Goal: Task Accomplishment & Management: Use online tool/utility

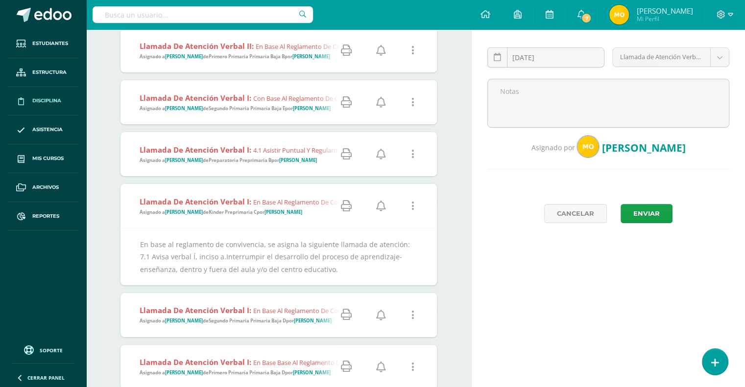
click at [49, 216] on span "Reportes" at bounding box center [45, 216] width 27 height 8
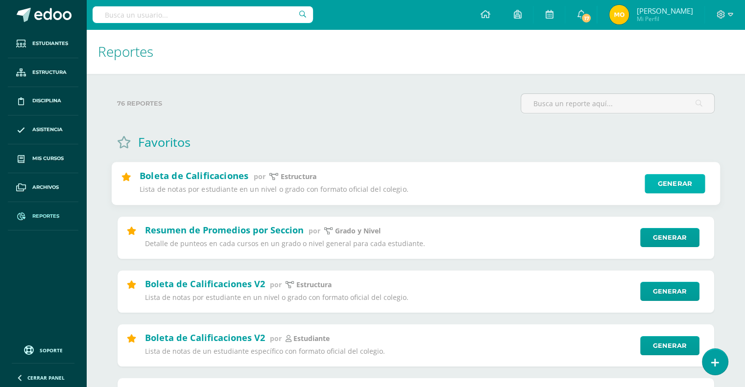
click at [665, 184] on link "Generar" at bounding box center [674, 184] width 60 height 20
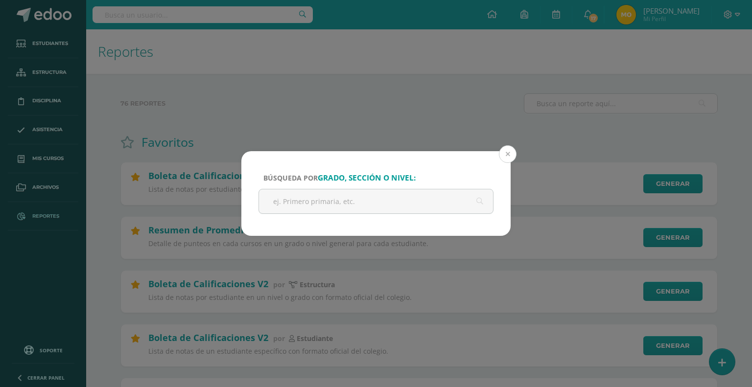
click at [509, 152] on button at bounding box center [508, 154] width 18 height 18
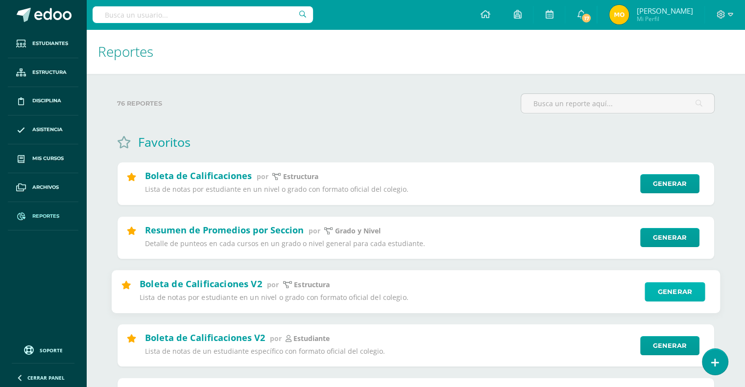
click at [666, 294] on link "Generar" at bounding box center [674, 292] width 60 height 20
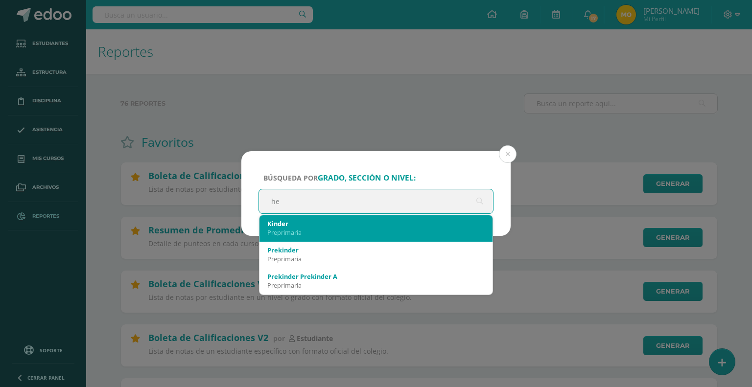
type input "h"
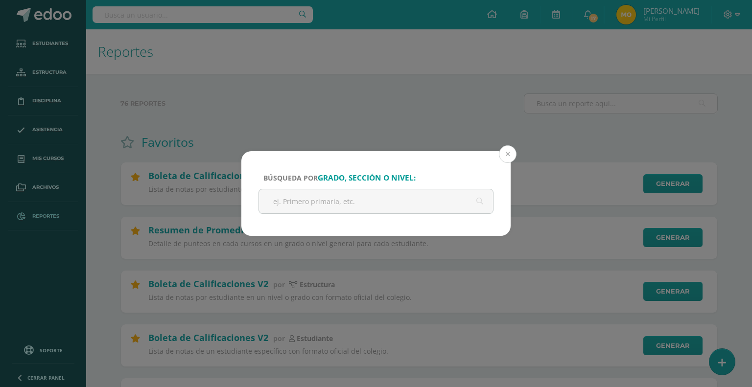
click at [506, 151] on button at bounding box center [508, 154] width 18 height 18
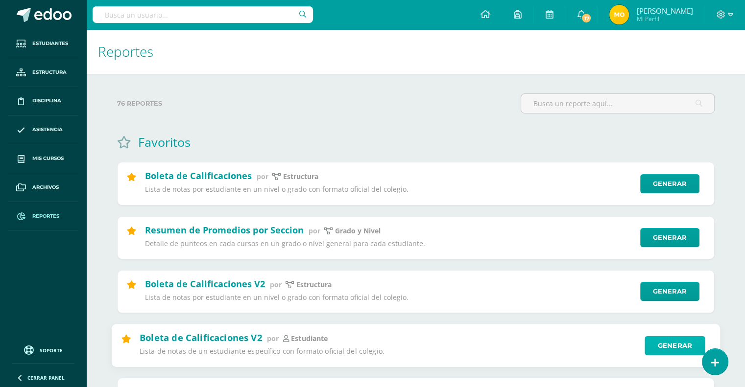
click at [669, 345] on link "Generar" at bounding box center [674, 346] width 60 height 20
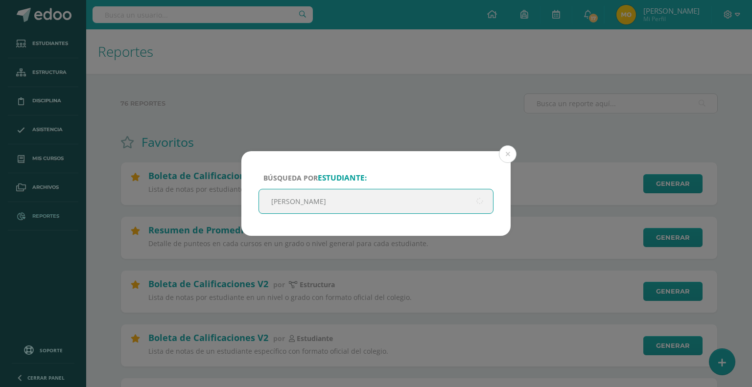
type input "[PERSON_NAME]"
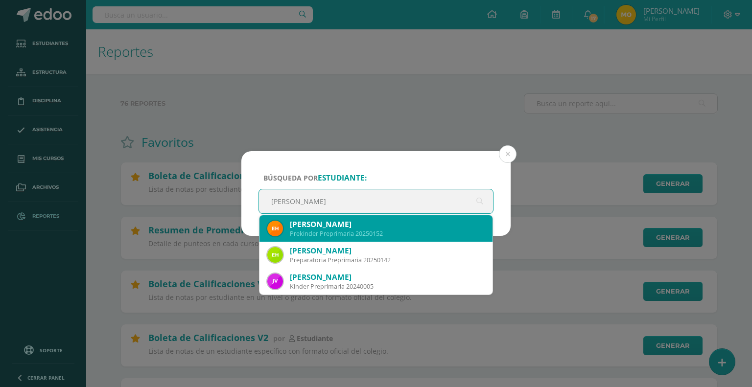
click at [364, 227] on div "[PERSON_NAME]" at bounding box center [387, 224] width 195 height 10
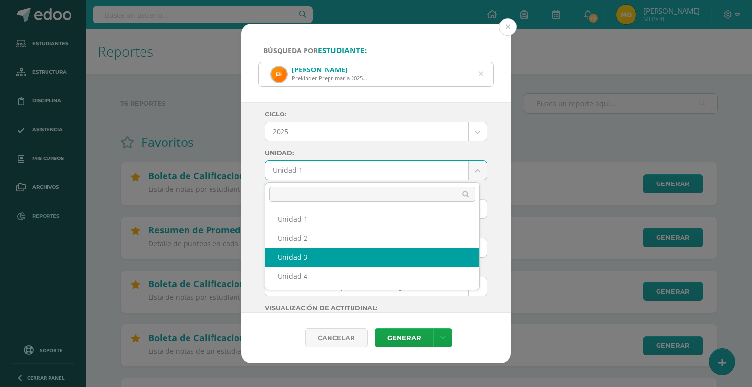
select select "Unidad 3"
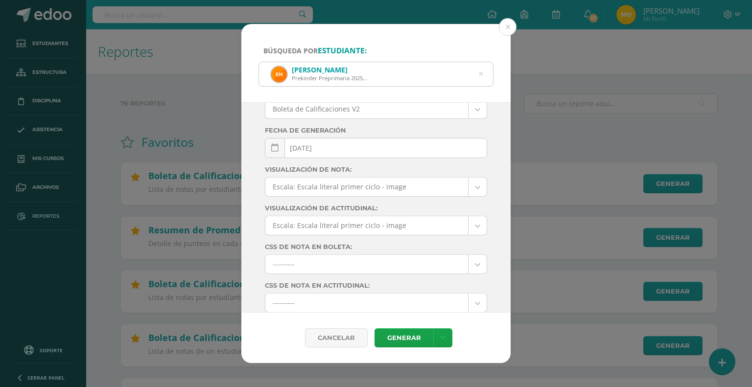
scroll to position [134, 0]
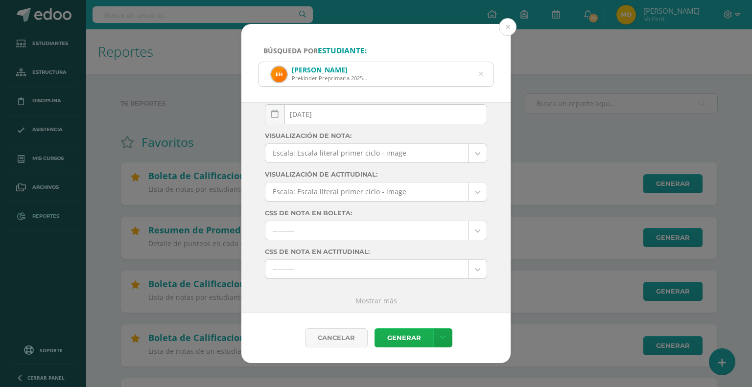
click at [403, 334] on link "Generar" at bounding box center [403, 337] width 59 height 19
click at [406, 74] on div "[PERSON_NAME] Preprimaria 20250152" at bounding box center [376, 74] width 234 height 24
click at [481, 76] on icon at bounding box center [480, 74] width 21 height 21
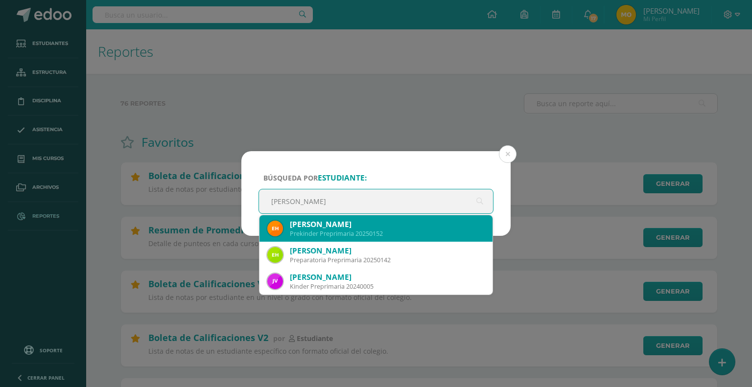
type input "[PERSON_NAME]"
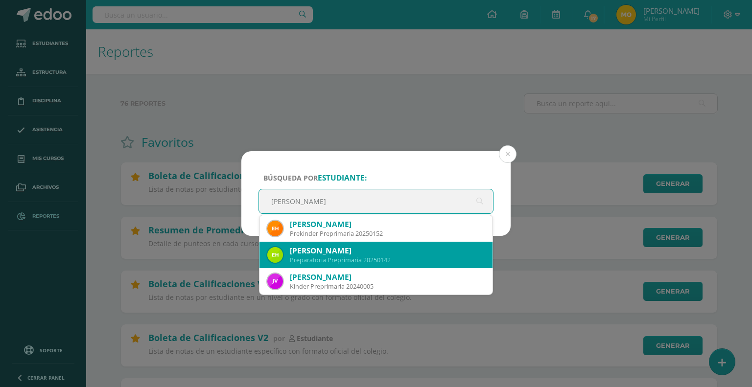
click at [339, 250] on div "[PERSON_NAME]" at bounding box center [387, 251] width 195 height 10
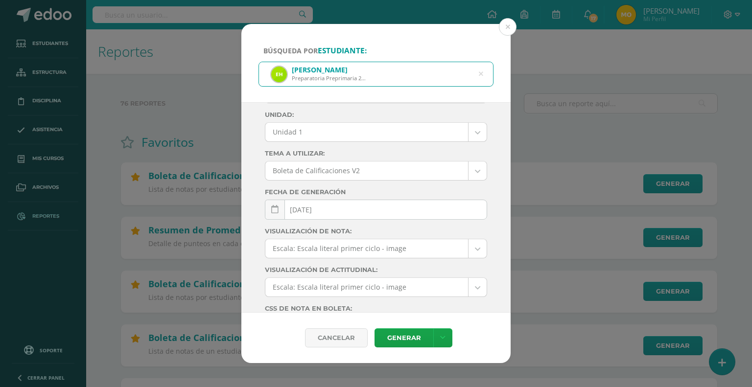
scroll to position [38, 0]
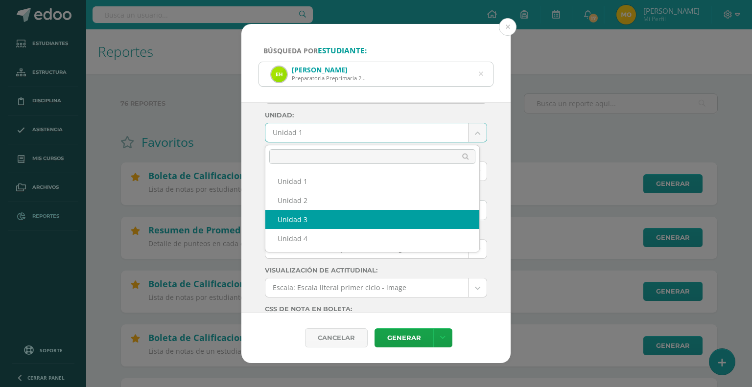
select select "Unidad 3"
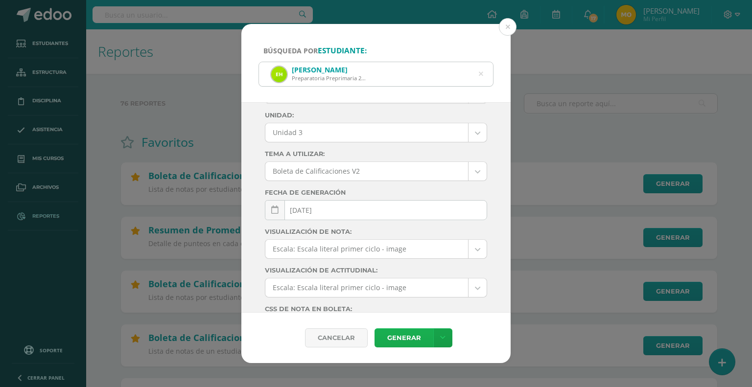
click at [409, 338] on link "Generar" at bounding box center [403, 337] width 59 height 19
